Goal: Information Seeking & Learning: Learn about a topic

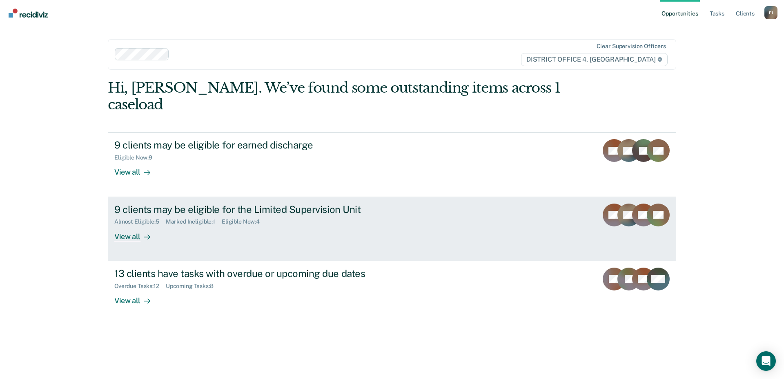
click at [237, 204] on div "9 clients may be eligible for the Limited Supervision Unit" at bounding box center [257, 210] width 287 height 12
